Goal: Task Accomplishment & Management: Use online tool/utility

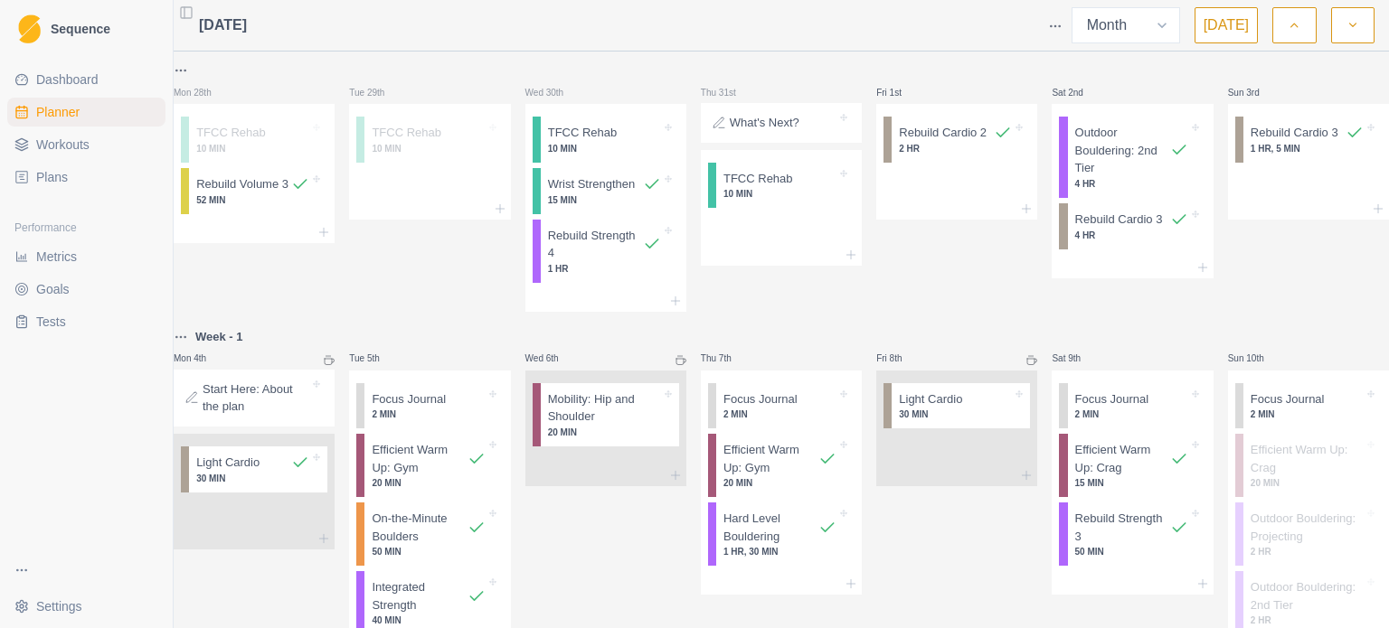
select select "month"
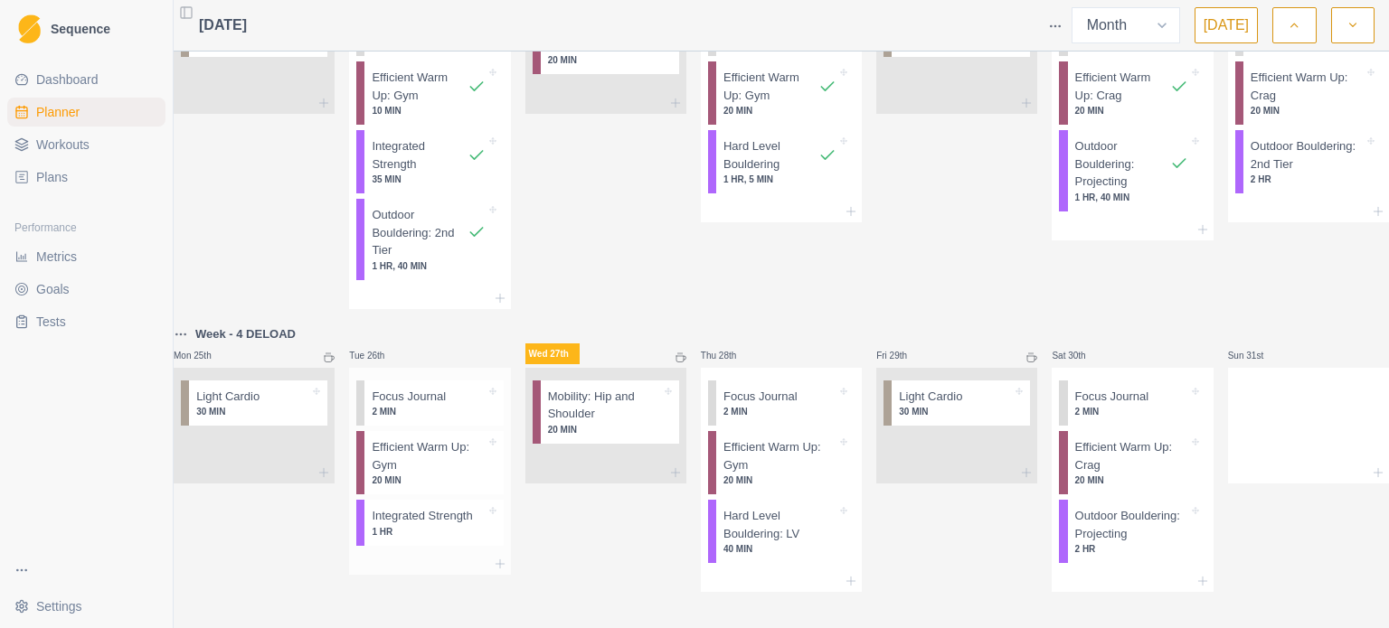
click at [433, 507] on p "Integrated Strength" at bounding box center [422, 516] width 100 height 18
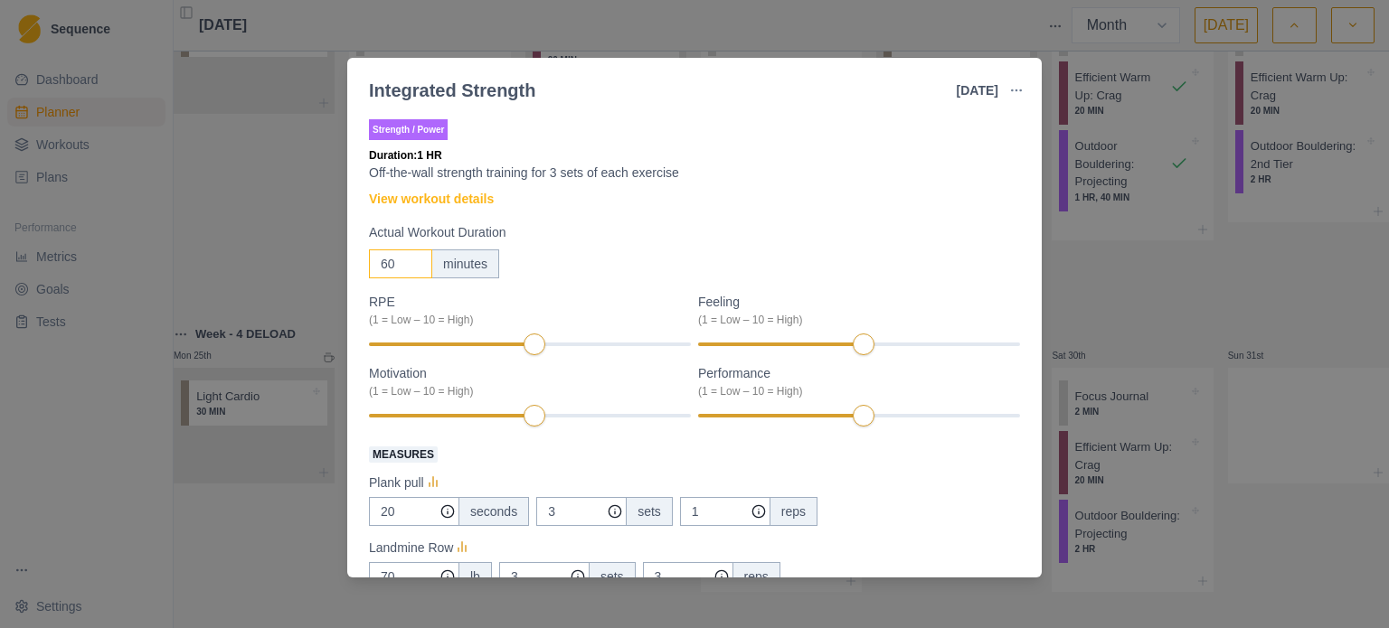
click at [395, 274] on input "60" at bounding box center [400, 264] width 63 height 29
click at [384, 257] on input "60" at bounding box center [400, 264] width 63 height 29
click at [388, 267] on input "30" at bounding box center [400, 264] width 63 height 29
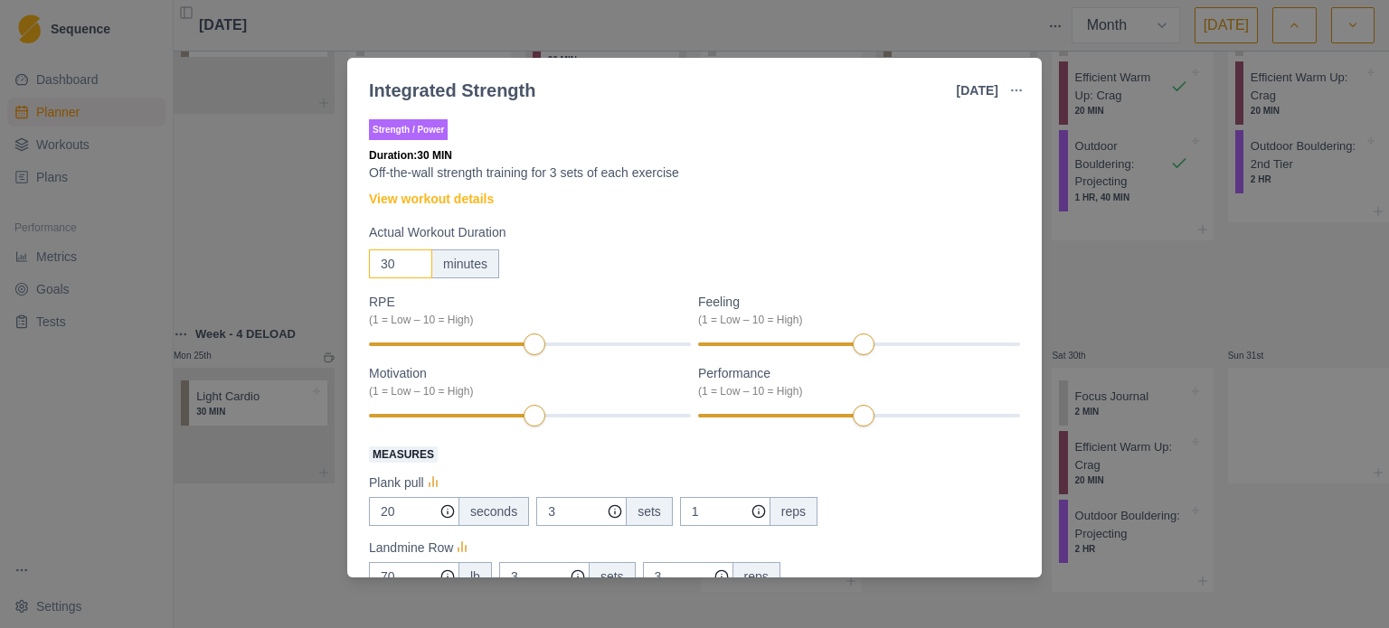
click at [388, 267] on input "30" at bounding box center [400, 264] width 63 height 29
type input "40"
click at [608, 241] on label "Actual Workout Duration" at bounding box center [689, 232] width 640 height 19
click at [432, 250] on input "40" at bounding box center [400, 264] width 63 height 29
click at [914, 353] on div "Feeling Clear (1 = Low – 10 = High) 8" at bounding box center [859, 325] width 322 height 64
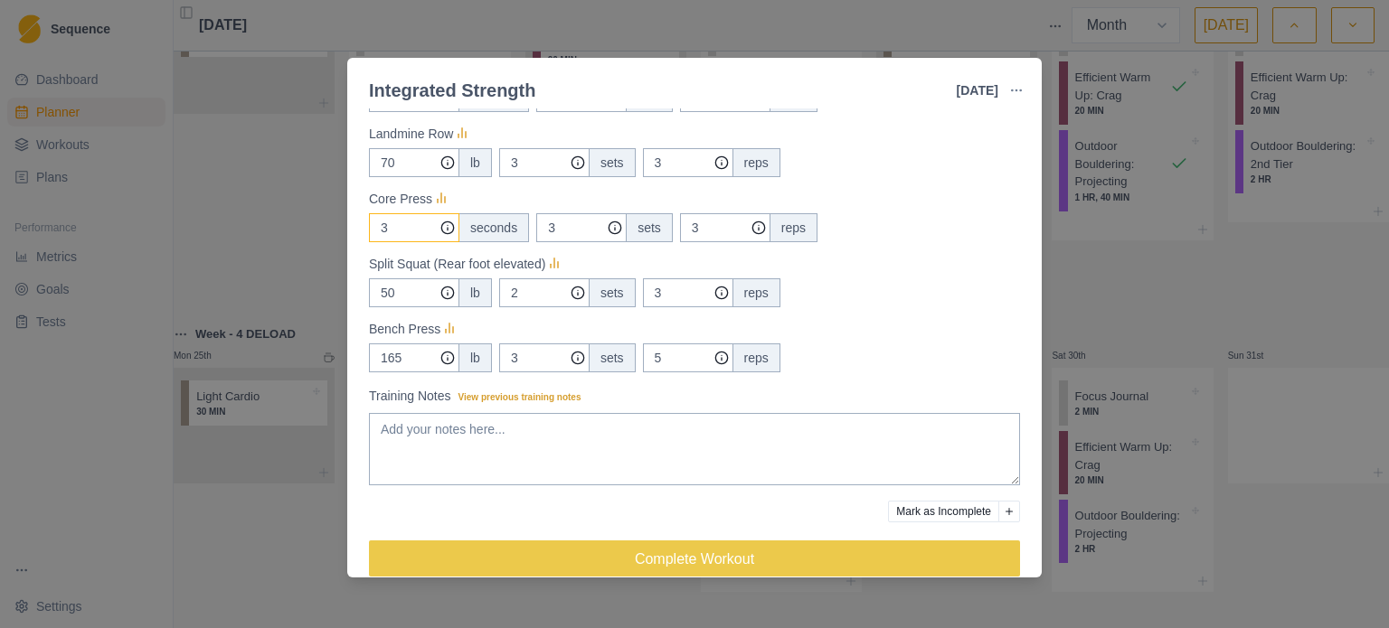
scroll to position [440, 0]
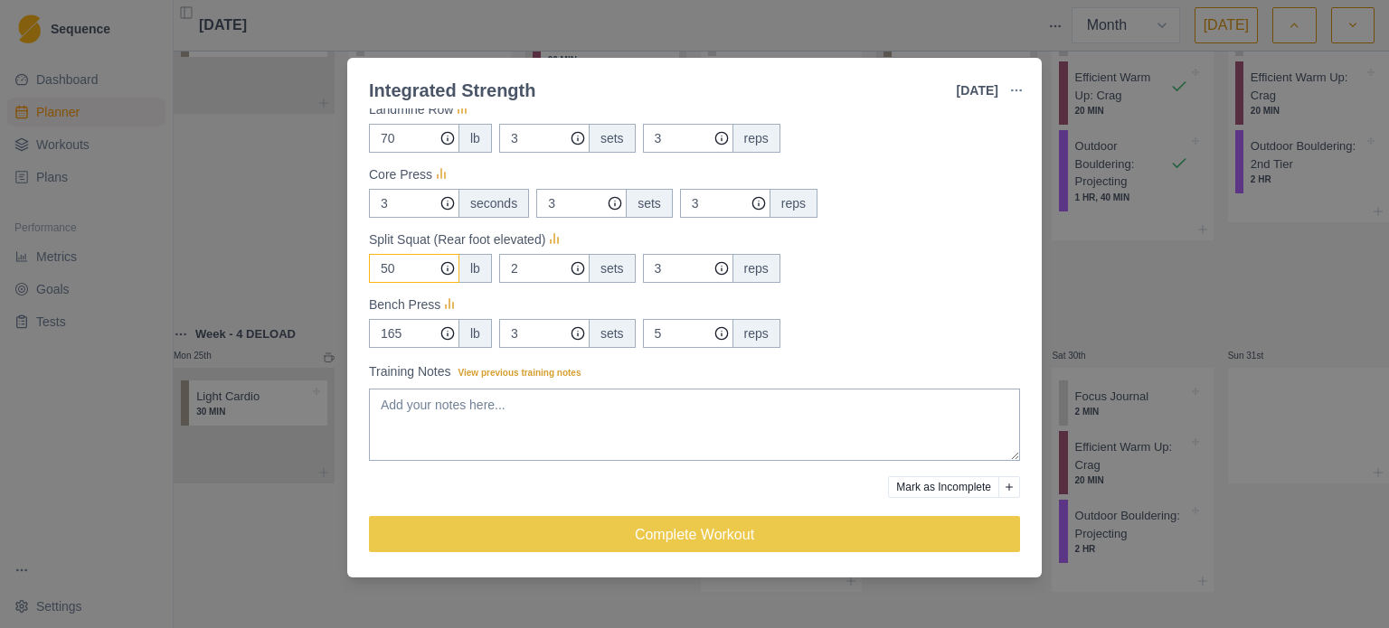
click at [423, 88] on input "50" at bounding box center [414, 73] width 90 height 29
type input "60"
click at [879, 278] on div "60 lb 2 sets 3 reps" at bounding box center [694, 268] width 651 height 29
click at [680, 88] on input "3" at bounding box center [725, 73] width 90 height 29
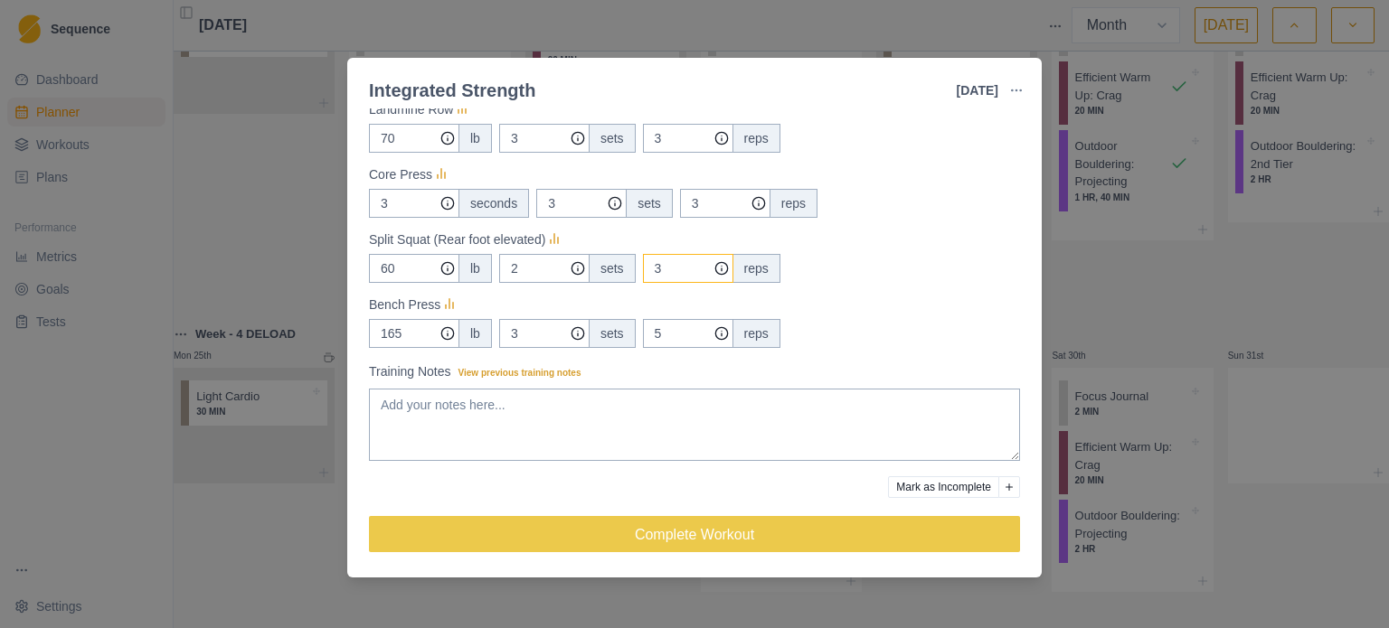
click at [680, 88] on input "3" at bounding box center [725, 73] width 90 height 29
type input "5"
click at [922, 241] on div "Split Squat (Rear foot elevated)" at bounding box center [694, 240] width 651 height 22
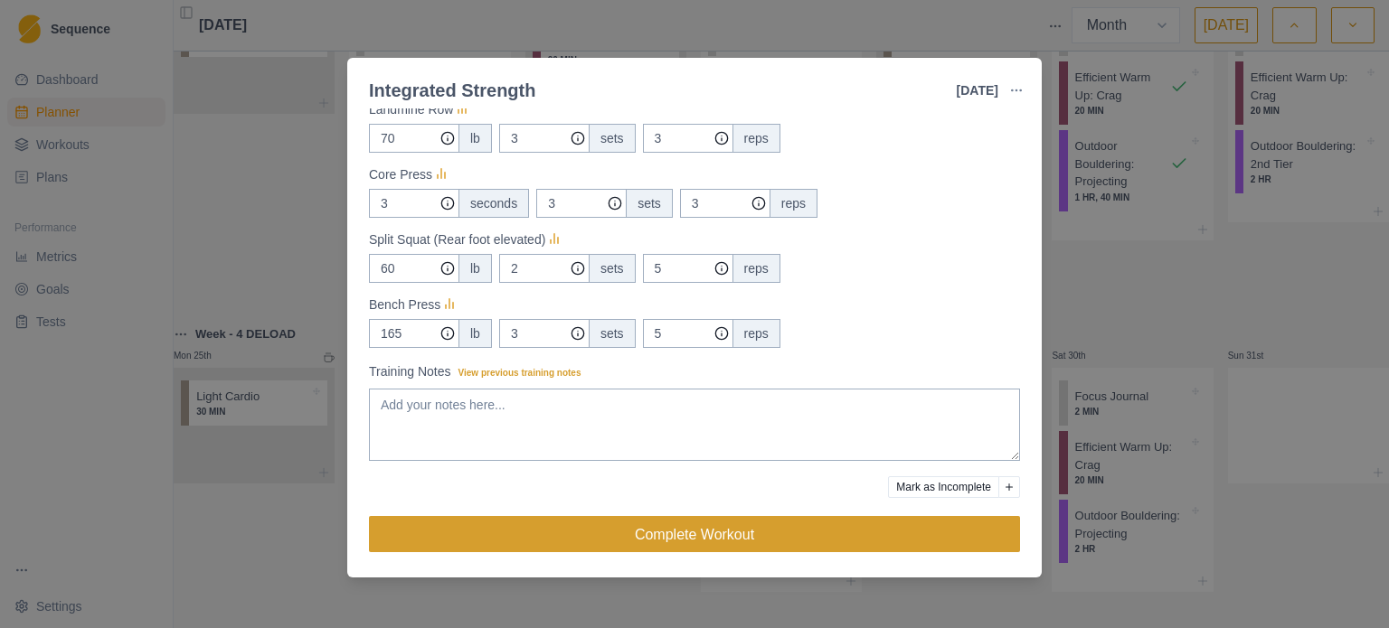
click at [699, 530] on button "Complete Workout" at bounding box center [694, 534] width 651 height 36
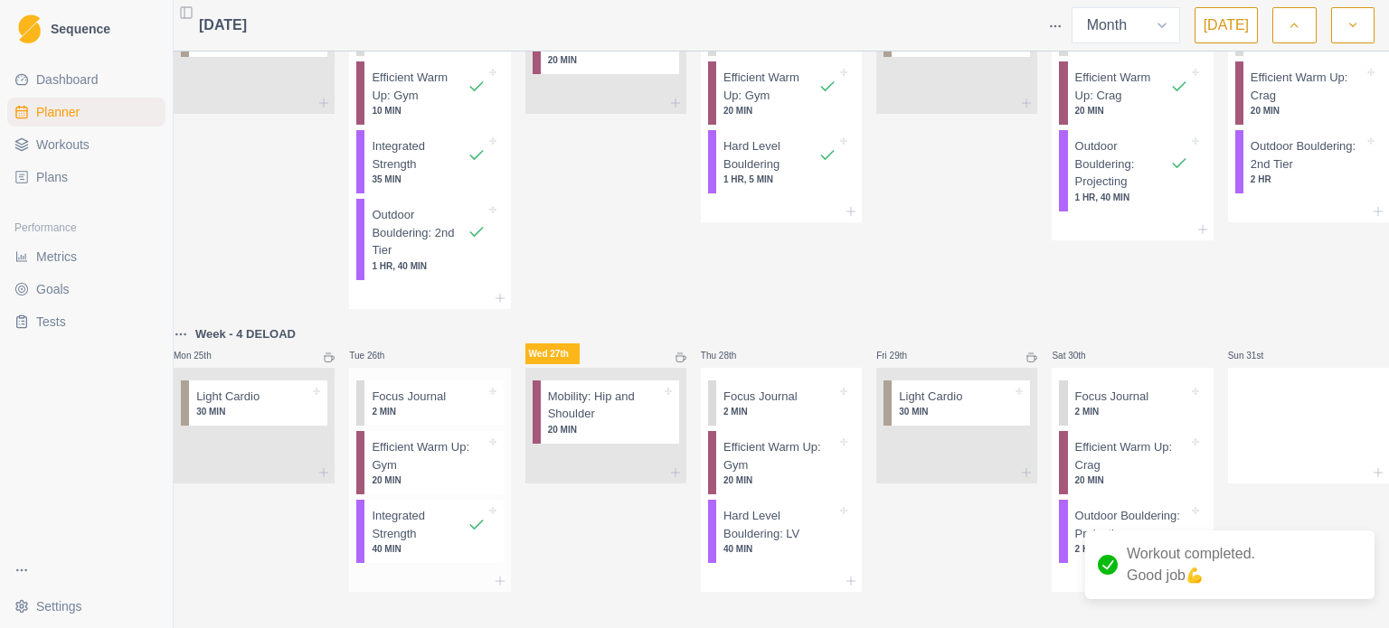
click at [456, 438] on p "Efficient Warm Up: Gym" at bounding box center [428, 455] width 113 height 35
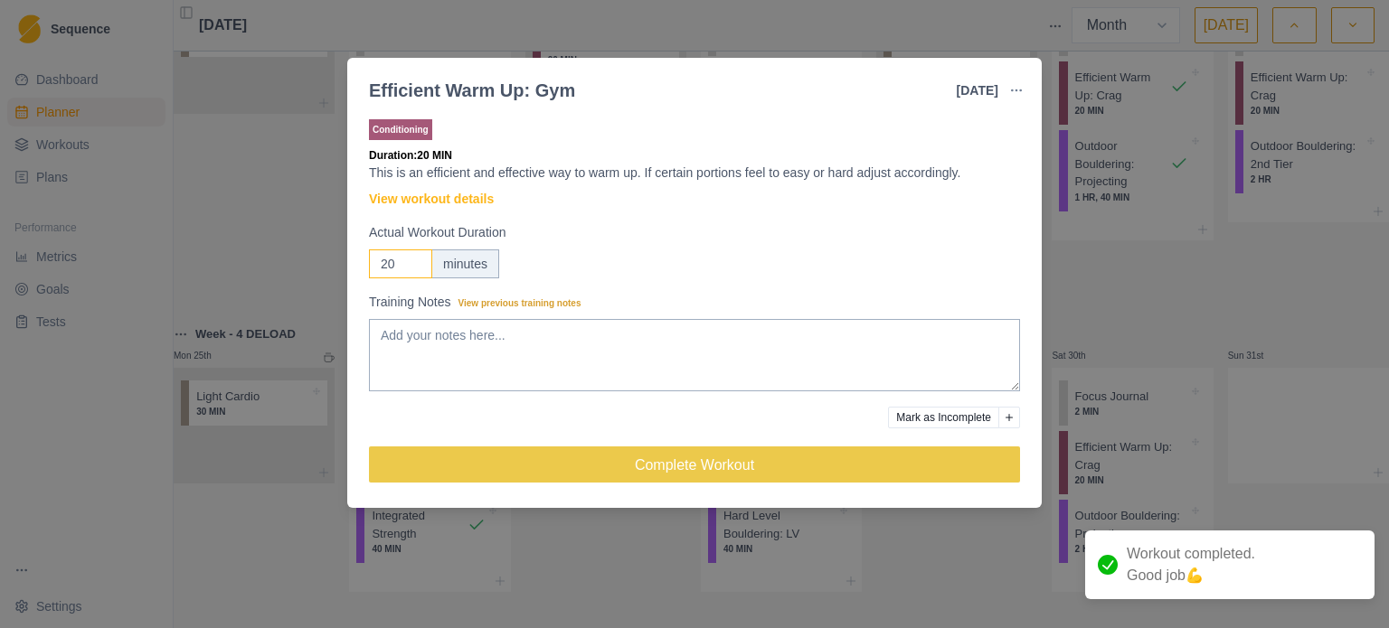
click at [393, 269] on input "20" at bounding box center [400, 264] width 63 height 29
click at [386, 263] on input "20" at bounding box center [400, 264] width 63 height 29
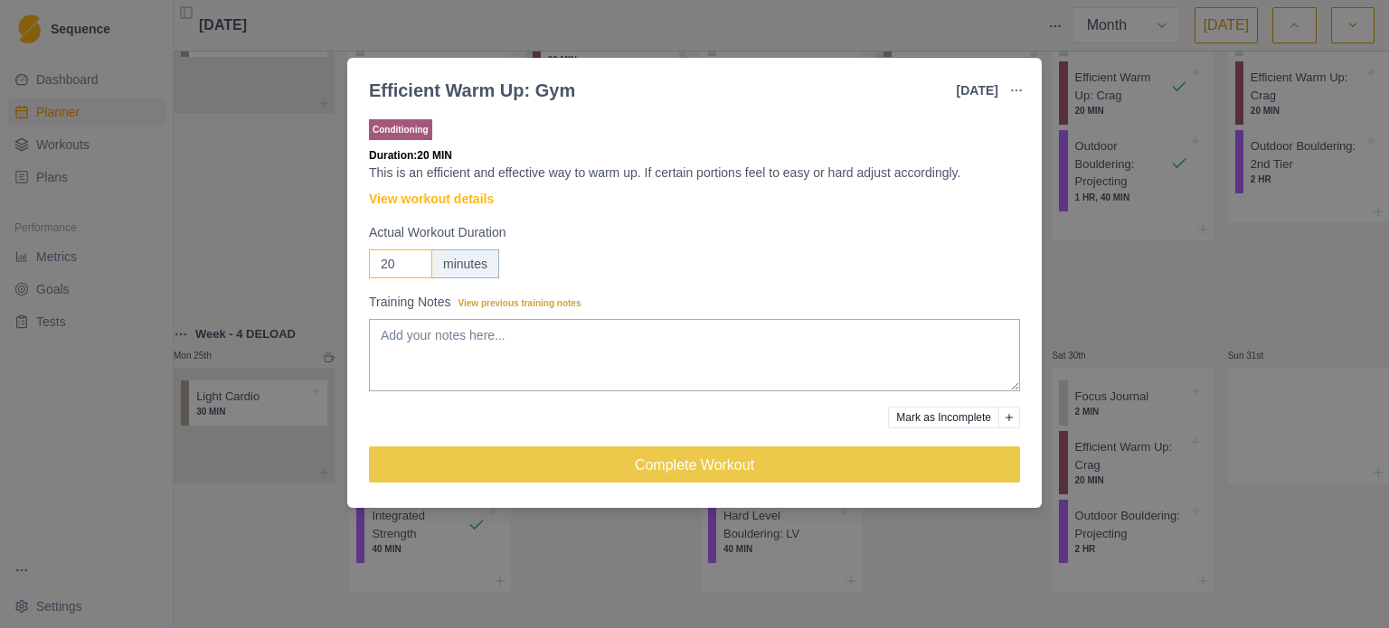
click at [386, 263] on input "20" at bounding box center [400, 264] width 63 height 29
type input "10"
click at [423, 342] on textarea "Training Notes View previous training notes" at bounding box center [694, 355] width 651 height 72
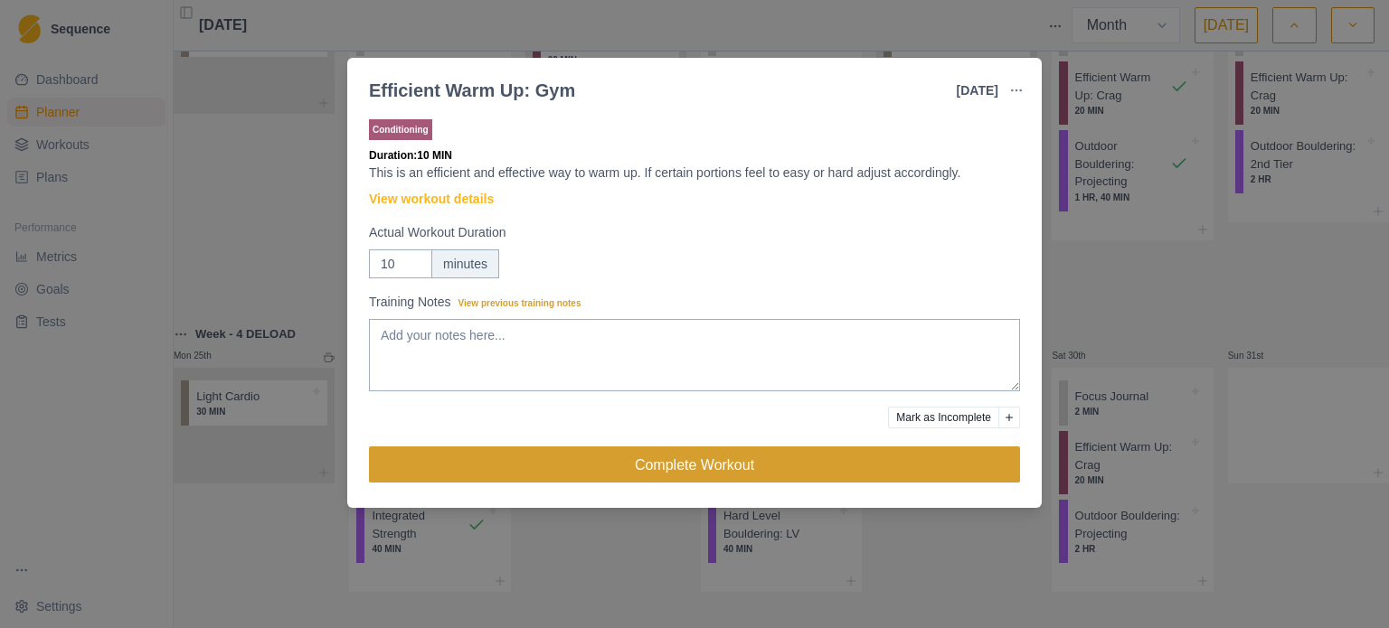
click at [662, 473] on button "Complete Workout" at bounding box center [694, 465] width 651 height 36
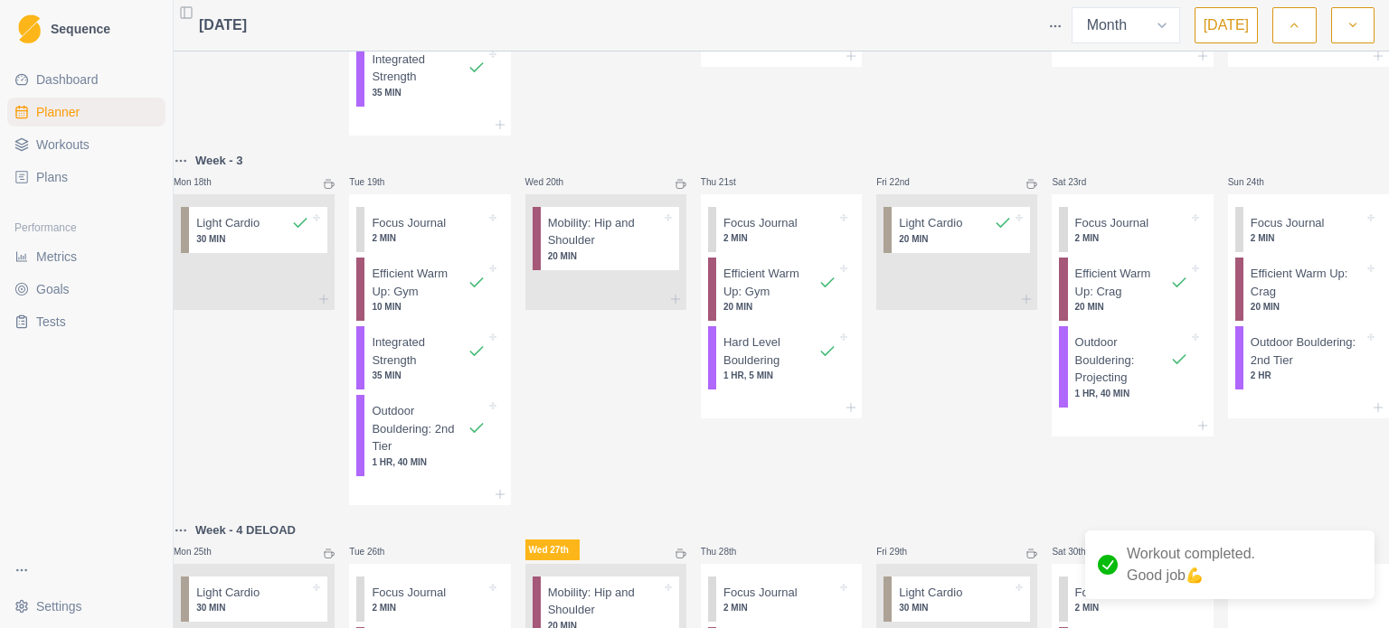
scroll to position [1152, 0]
